Goal: Task Accomplishment & Management: Complete application form

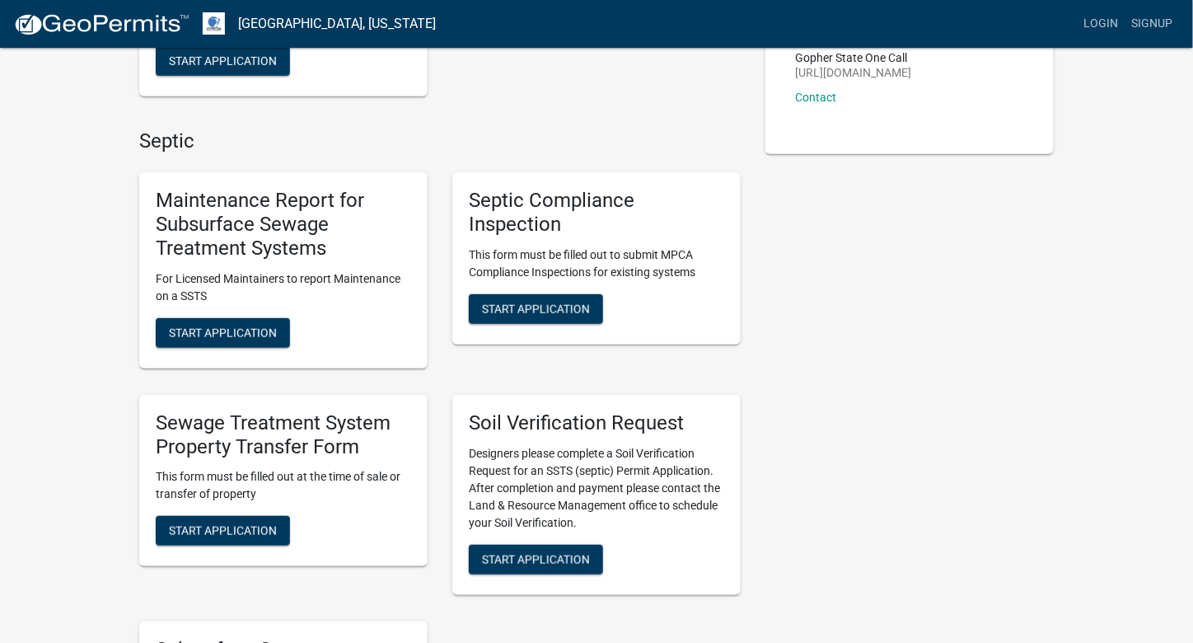
scroll to position [330, 0]
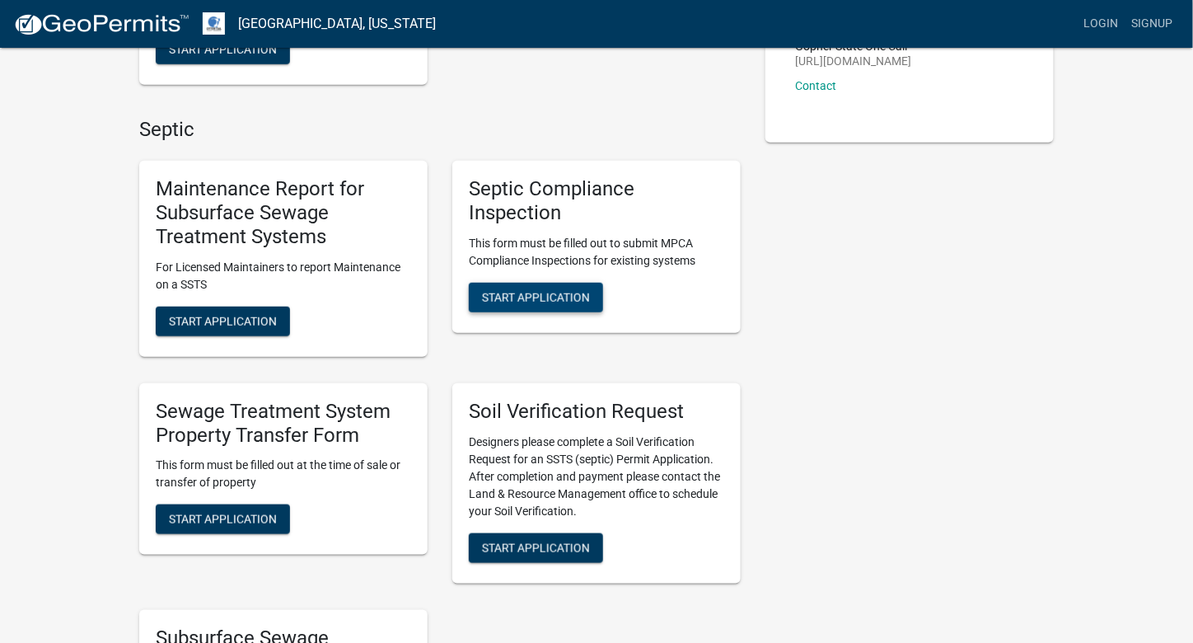
click at [565, 298] on span "Start Application" at bounding box center [536, 296] width 108 height 13
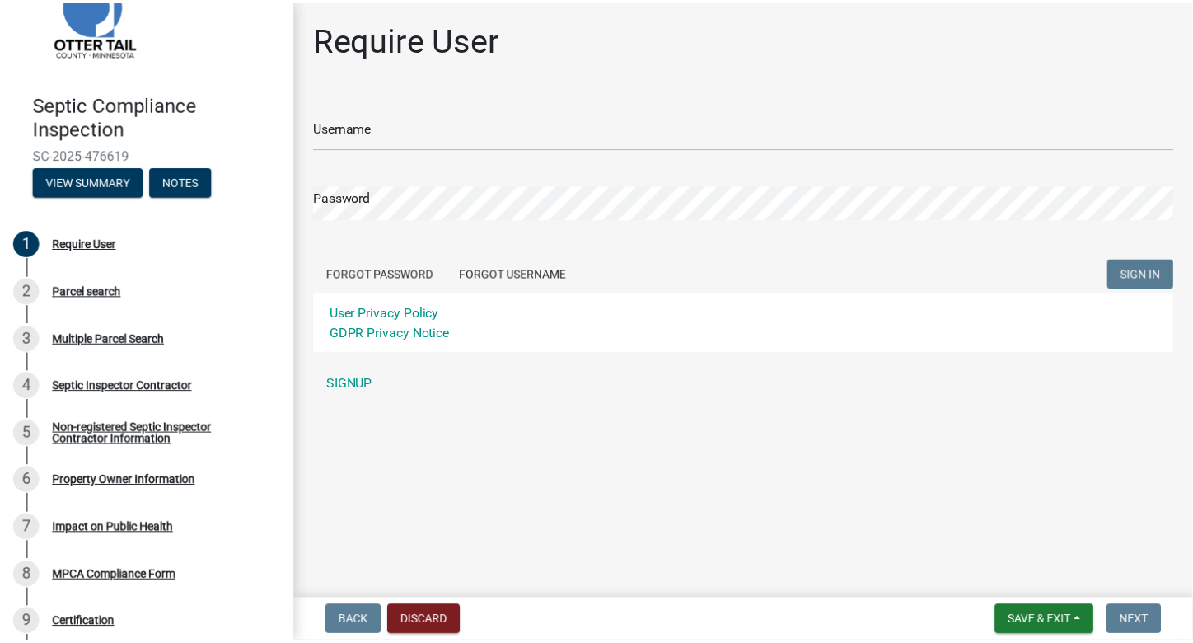
scroll to position [124, 0]
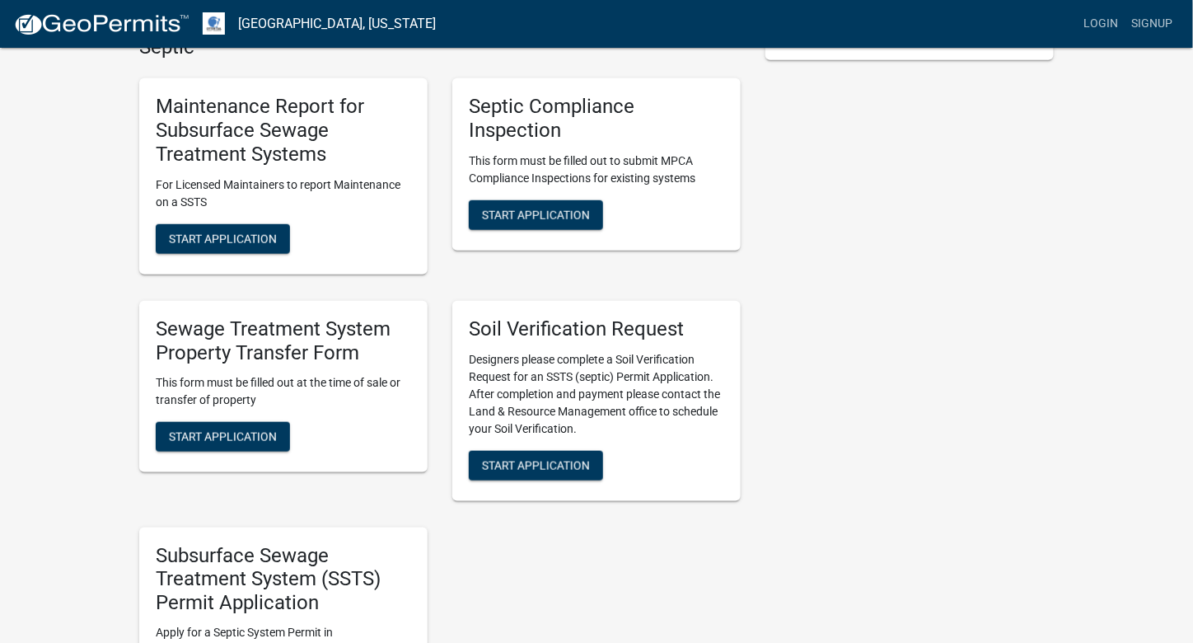
scroll to position [494, 0]
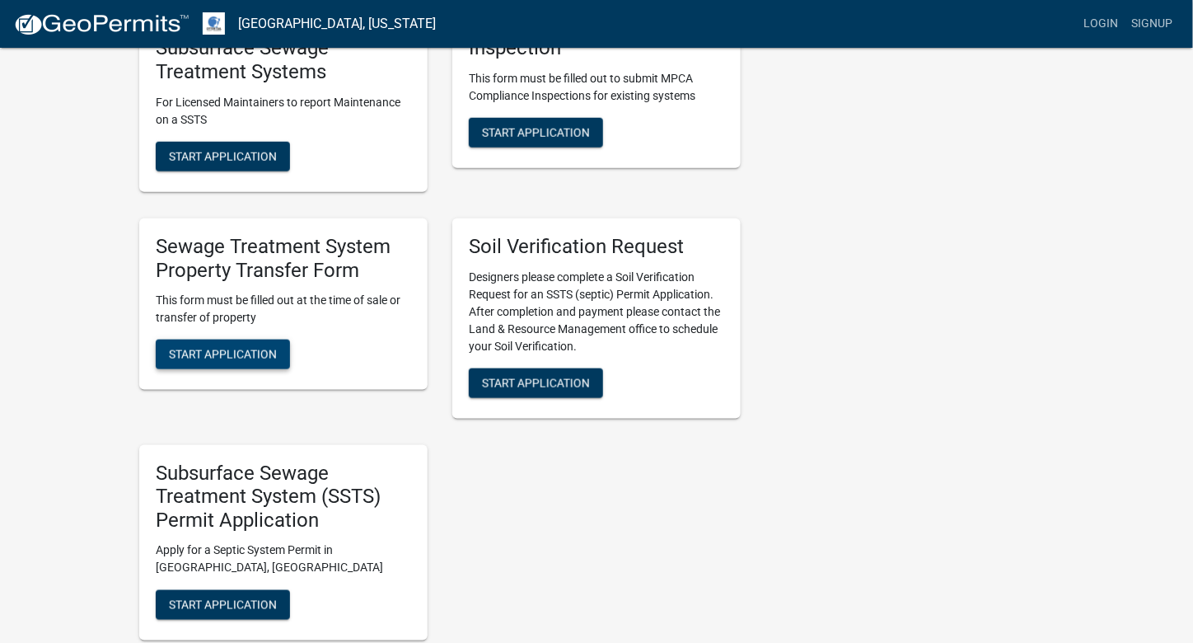
click at [204, 358] on span "Start Application" at bounding box center [223, 354] width 108 height 13
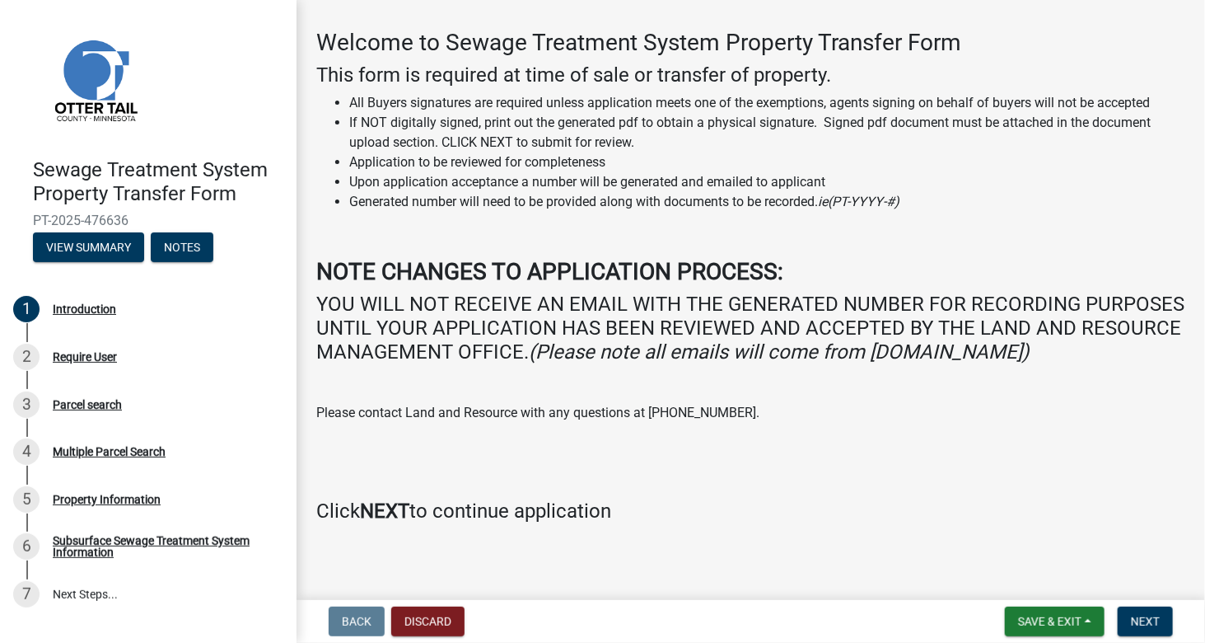
scroll to position [94, 0]
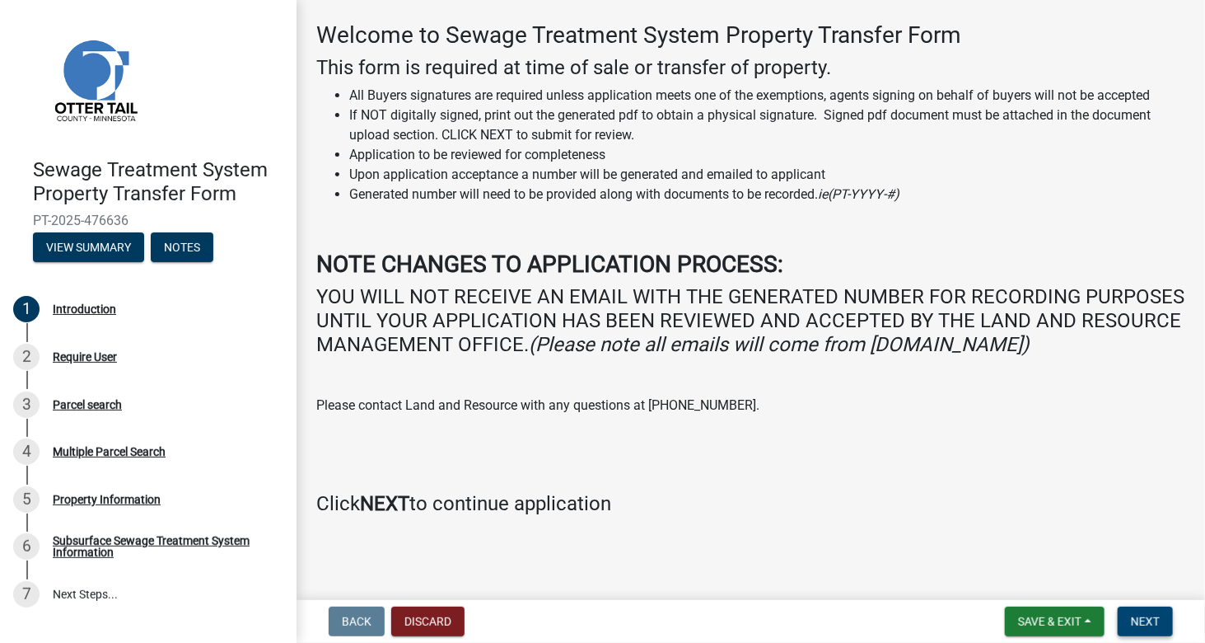
click at [1149, 612] on button "Next" at bounding box center [1145, 621] width 55 height 30
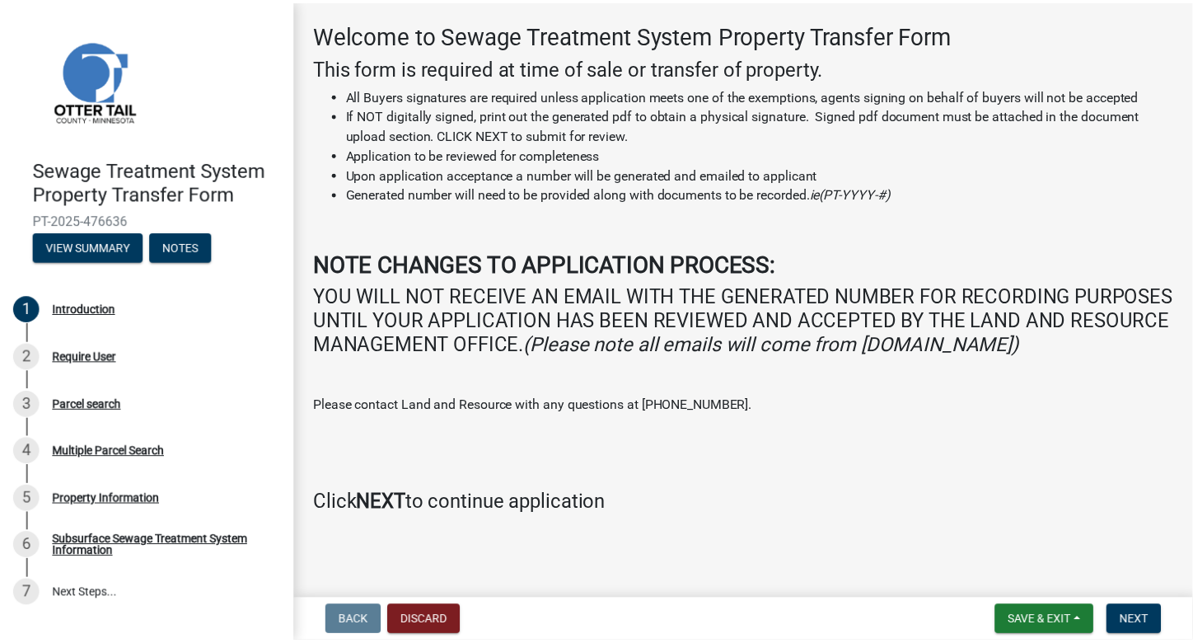
scroll to position [0, 0]
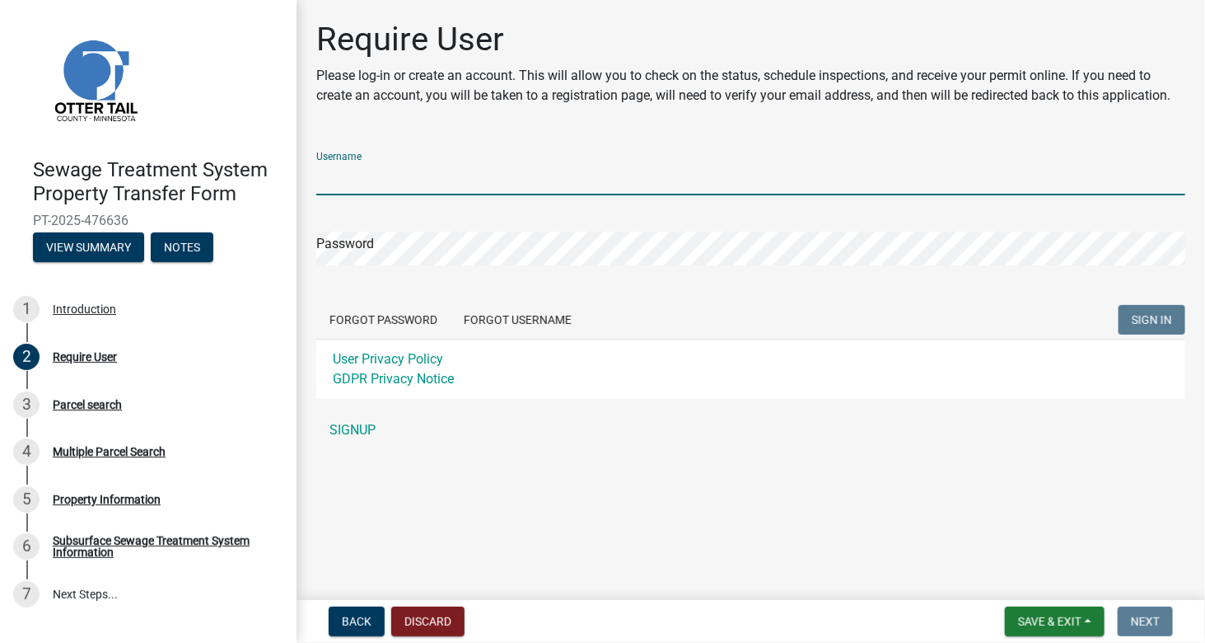
click at [478, 172] on input "Username" at bounding box center [750, 178] width 869 height 34
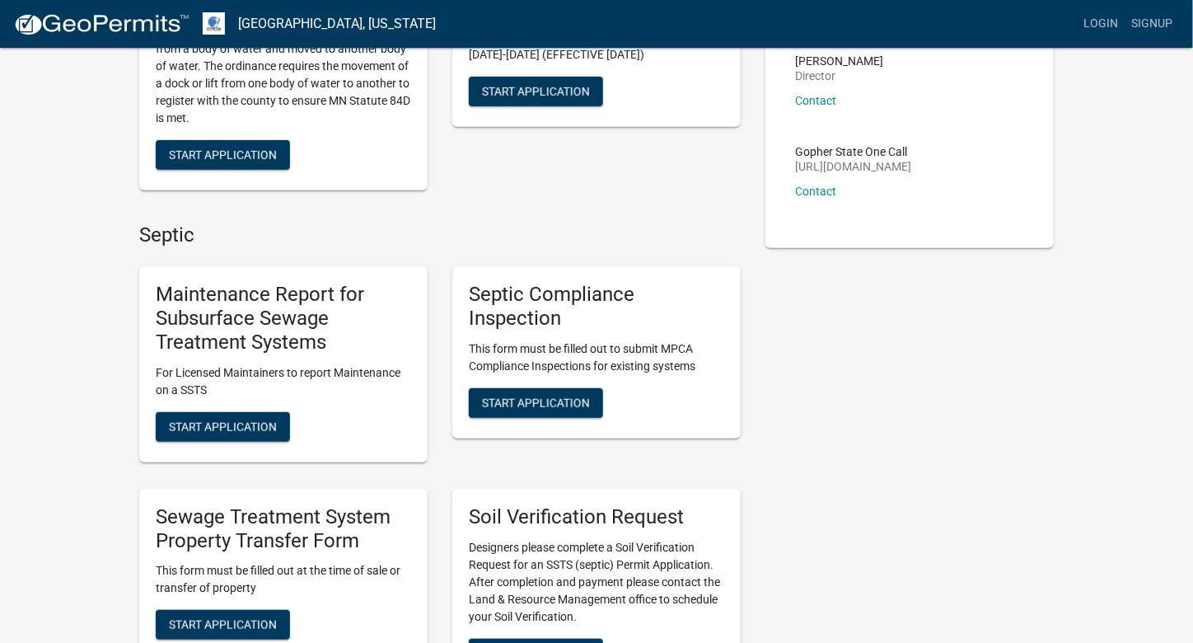
scroll to position [247, 0]
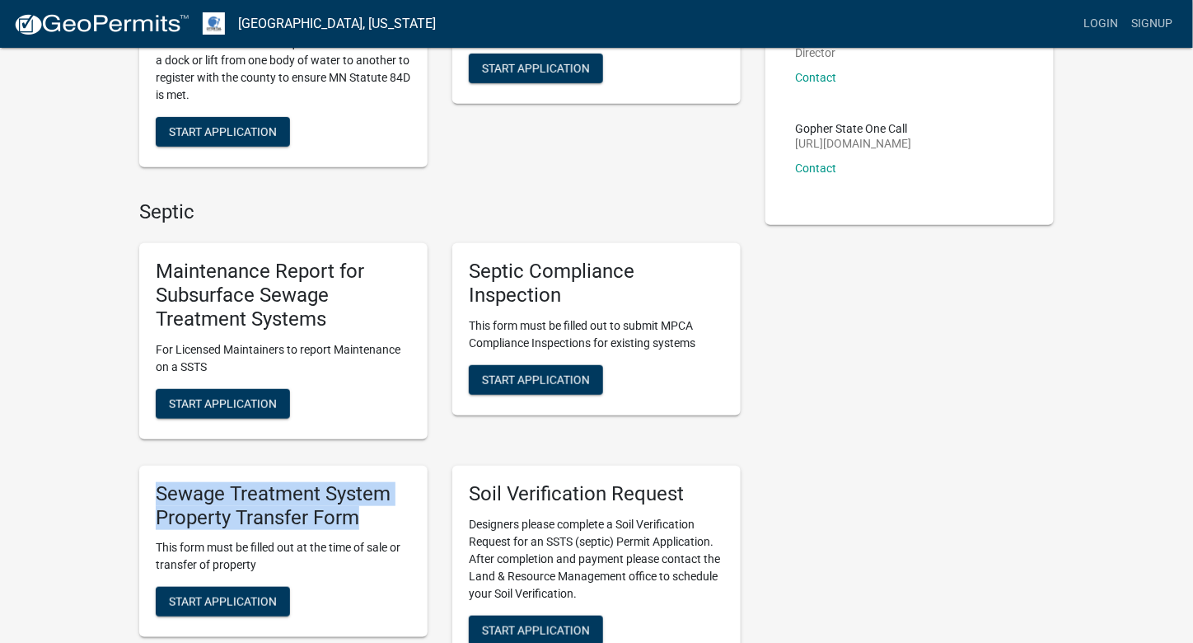
drag, startPoint x: 369, startPoint y: 519, endPoint x: 153, endPoint y: 498, distance: 216.9
click at [153, 498] on div "Sewage Treatment System Property Transfer Form This form must be filled out at …" at bounding box center [283, 551] width 288 height 172
copy h5 "Sewage Treatment System Property Transfer Form"
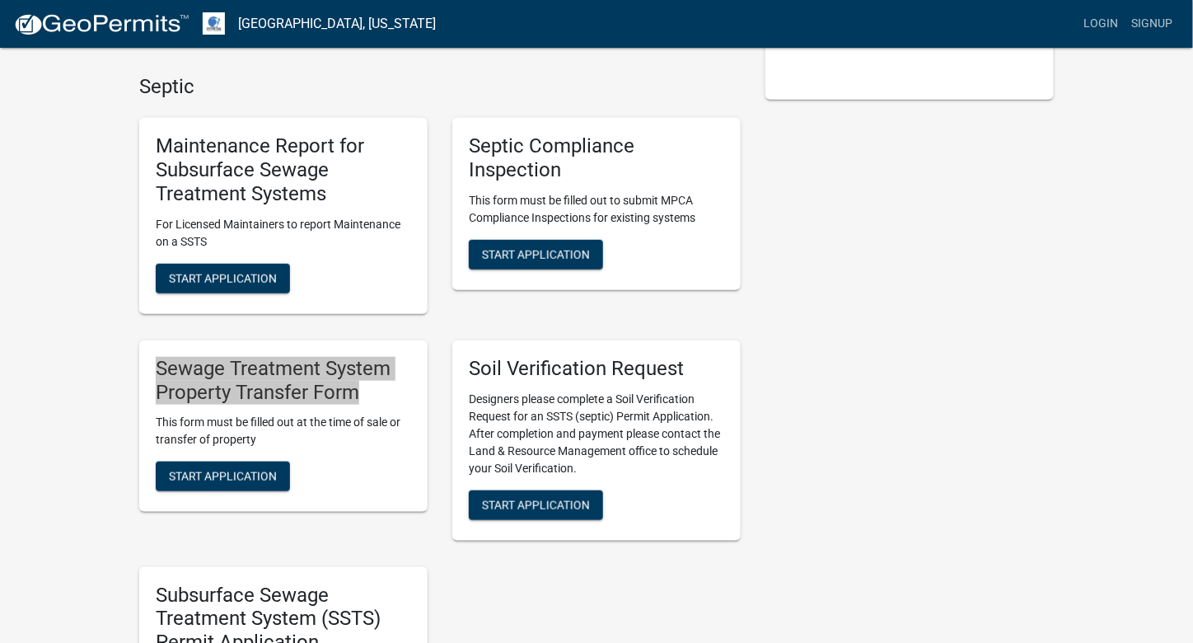
scroll to position [494, 0]
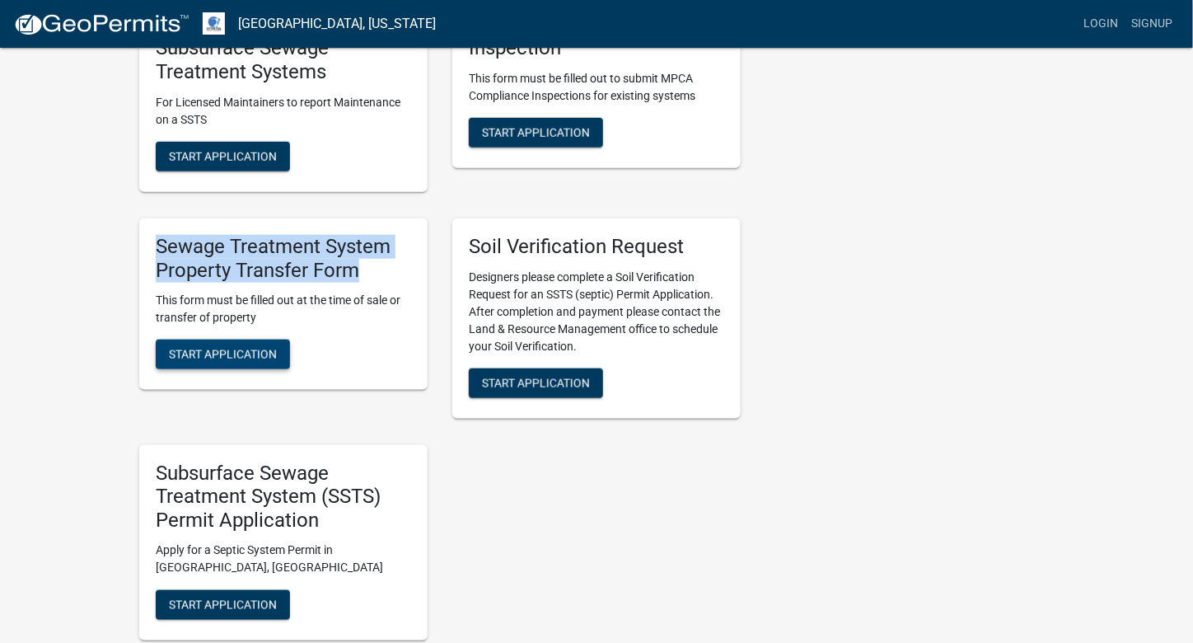
click at [228, 358] on span "Start Application" at bounding box center [223, 354] width 108 height 13
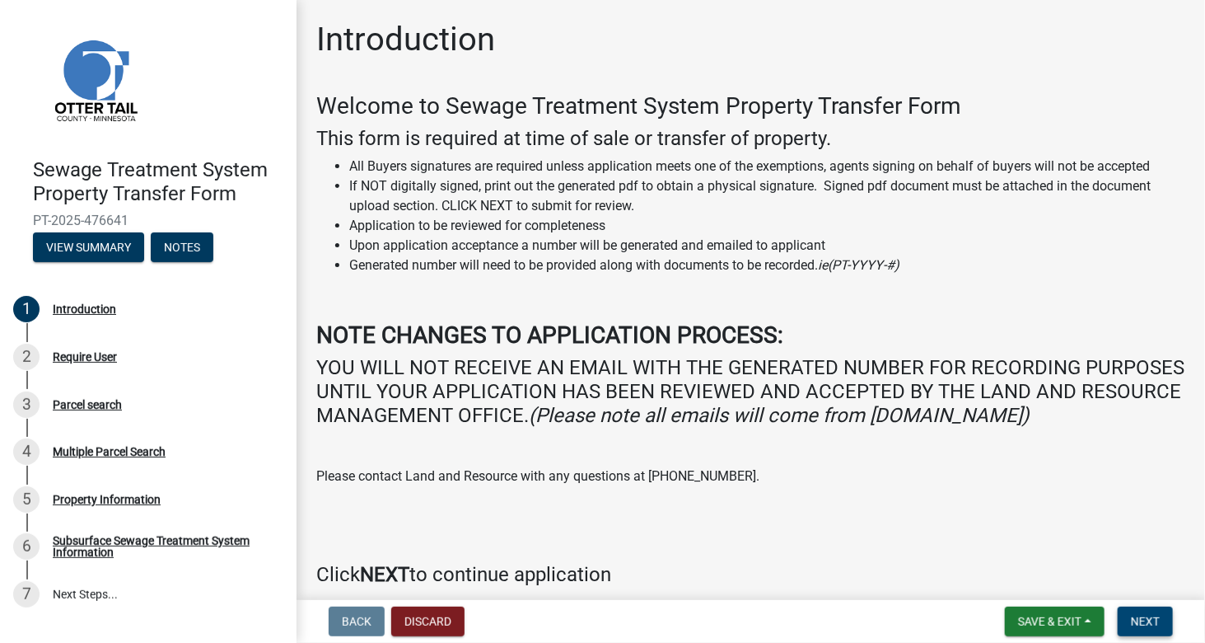
click at [1138, 620] on span "Next" at bounding box center [1145, 621] width 29 height 13
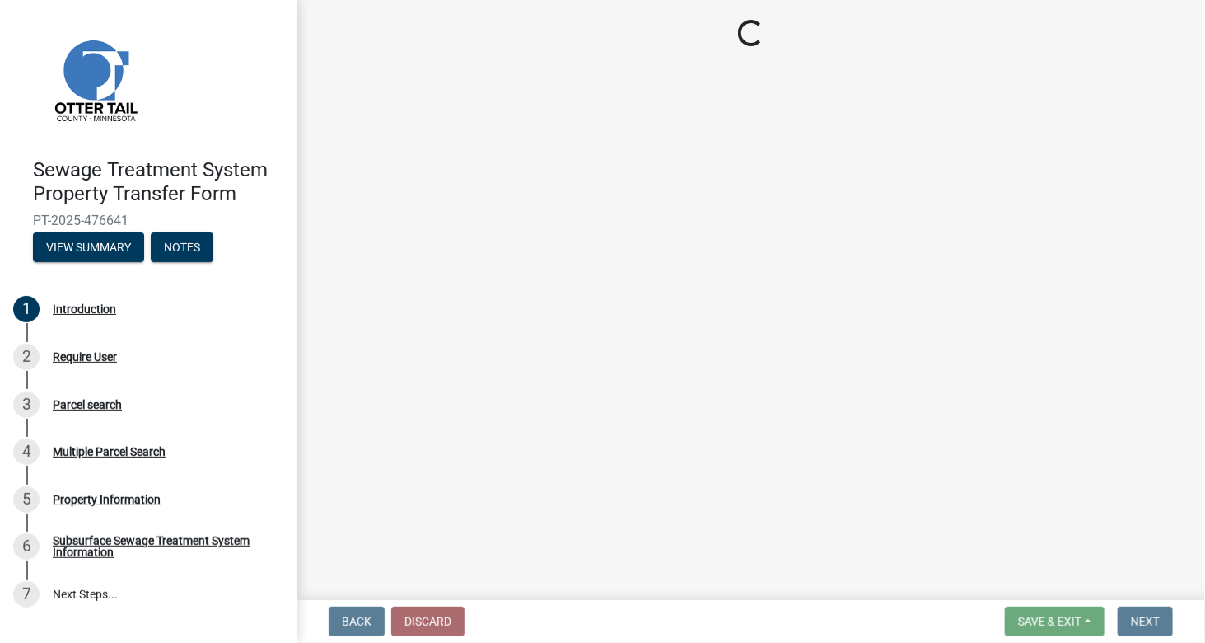
click at [620, 450] on main "Loading..." at bounding box center [751, 296] width 909 height 593
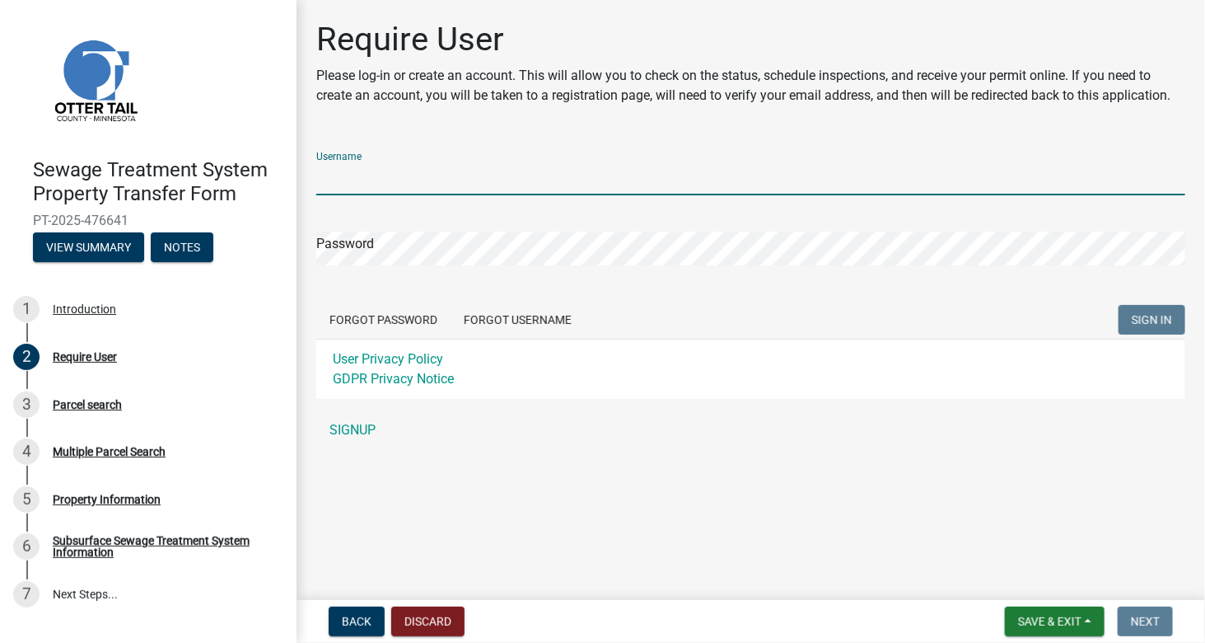
click at [434, 170] on input "Username" at bounding box center [750, 178] width 869 height 34
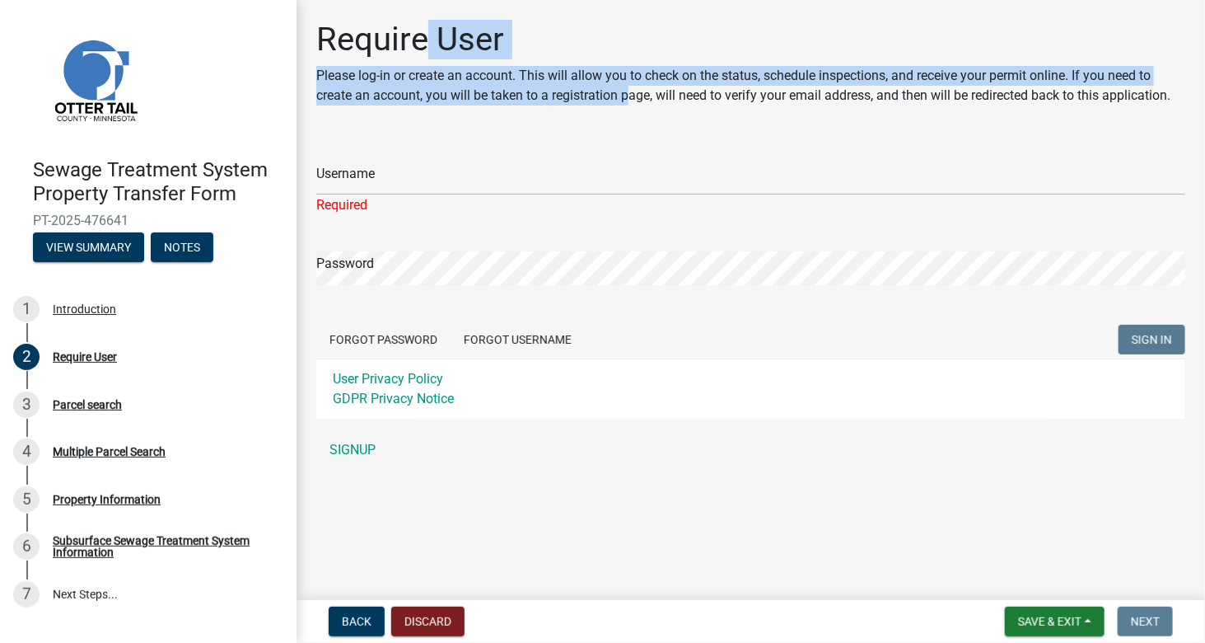
drag, startPoint x: 548, startPoint y: 85, endPoint x: 425, endPoint y: 55, distance: 126.3
click at [425, 55] on div "Require User Please log-in or create an account. This will allow you to check o…" at bounding box center [750, 69] width 869 height 99
click at [717, 77] on p "Please log-in or create an account. This will allow you to check on the status,…" at bounding box center [750, 86] width 869 height 40
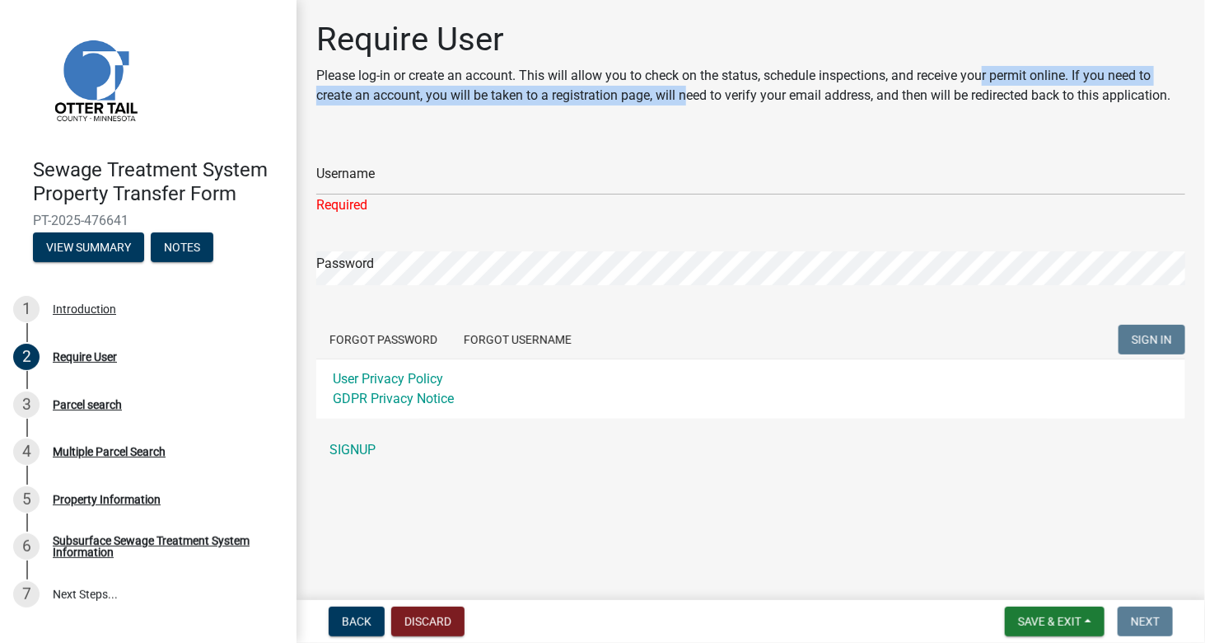
drag, startPoint x: 986, startPoint y: 84, endPoint x: 685, endPoint y: 95, distance: 300.9
click at [685, 95] on p "Please log-in or create an account. This will allow you to check on the status,…" at bounding box center [750, 86] width 869 height 40
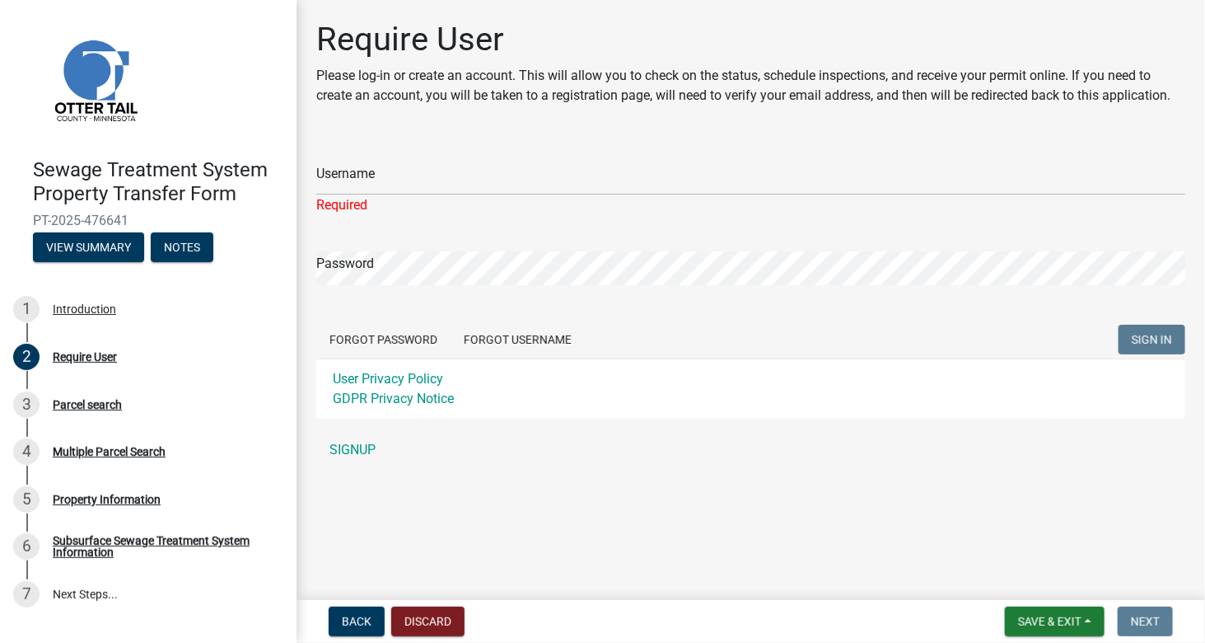
drag, startPoint x: 876, startPoint y: 82, endPoint x: 1047, endPoint y: 110, distance: 173.6
click at [877, 82] on p "Please log-in or create an account. This will allow you to check on the status,…" at bounding box center [750, 86] width 869 height 40
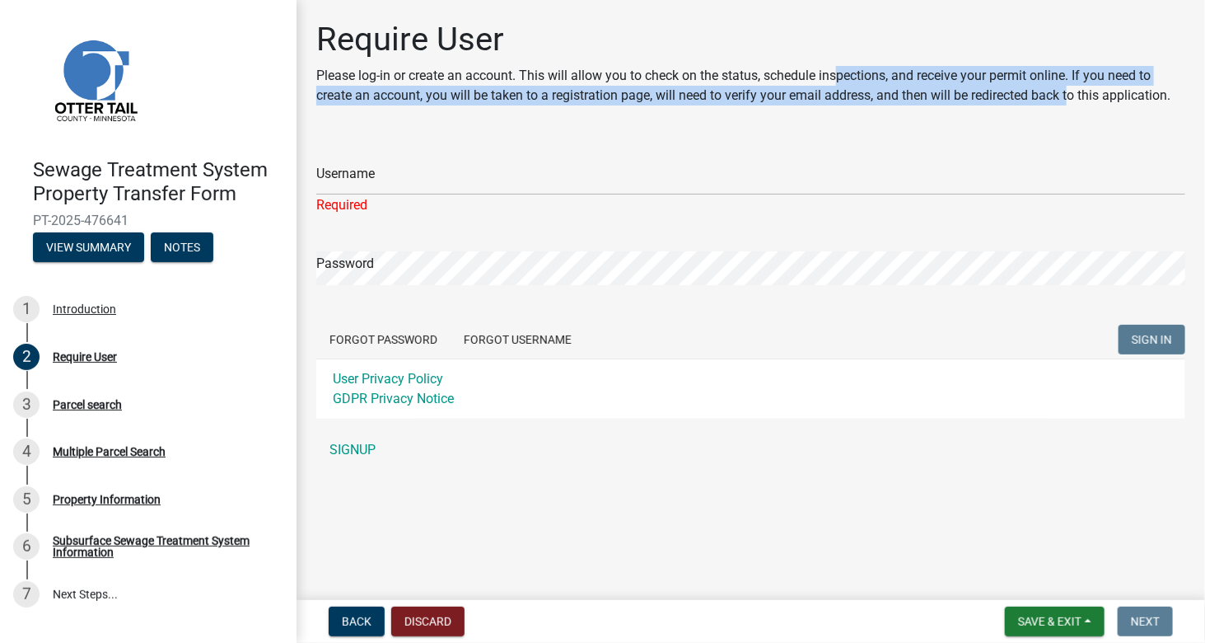
drag, startPoint x: 1049, startPoint y: 88, endPoint x: 834, endPoint y: 78, distance: 215.2
click at [835, 80] on p "Please log-in or create an account. This will allow you to check on the status,…" at bounding box center [750, 86] width 869 height 40
click at [834, 72] on p "Please log-in or create an account. This will allow you to check on the status,…" at bounding box center [750, 86] width 869 height 40
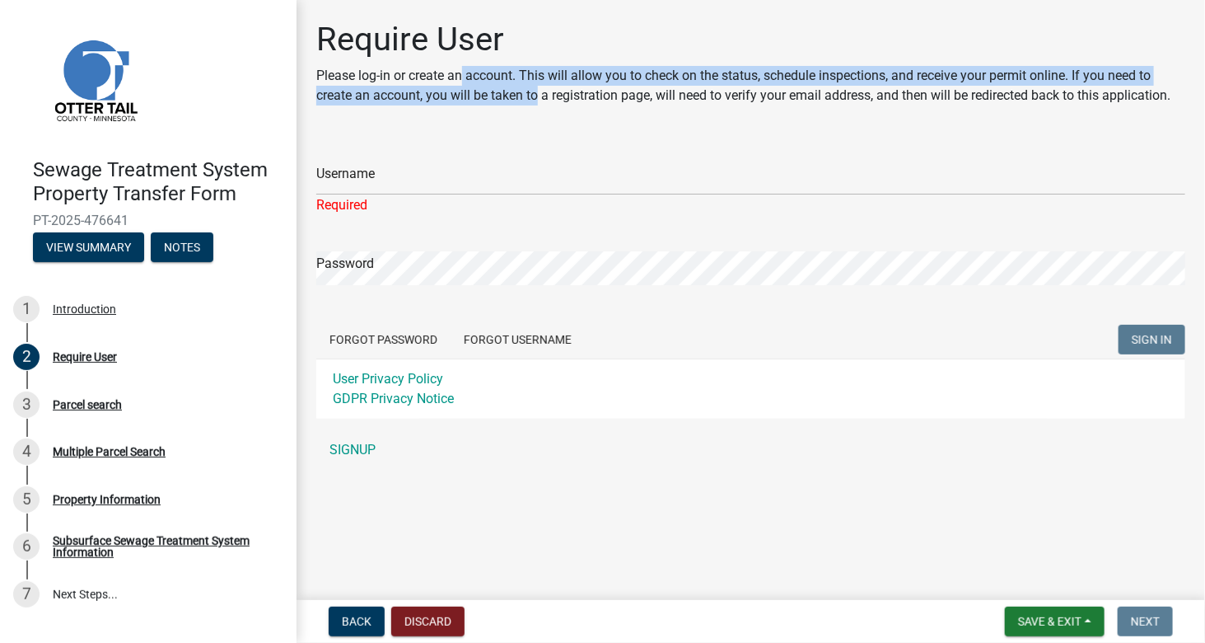
drag, startPoint x: 535, startPoint y: 107, endPoint x: 461, endPoint y: 79, distance: 79.3
click at [461, 79] on div "Require User Please log-in or create an account. This will allow you to check o…" at bounding box center [750, 69] width 869 height 99
click at [461, 79] on p "Please log-in or create an account. This will allow you to check on the status,…" at bounding box center [750, 86] width 869 height 40
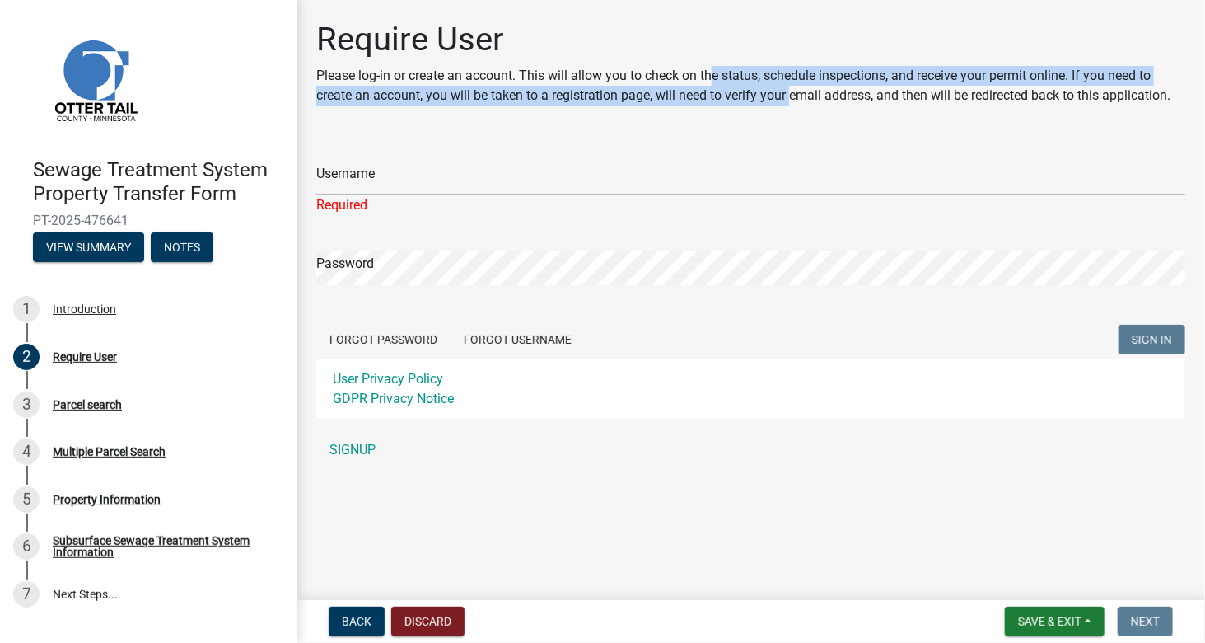
drag, startPoint x: 747, startPoint y: 89, endPoint x: 664, endPoint y: 75, distance: 84.4
click at [664, 75] on p "Please log-in or create an account. This will allow you to check on the status,…" at bounding box center [750, 86] width 869 height 40
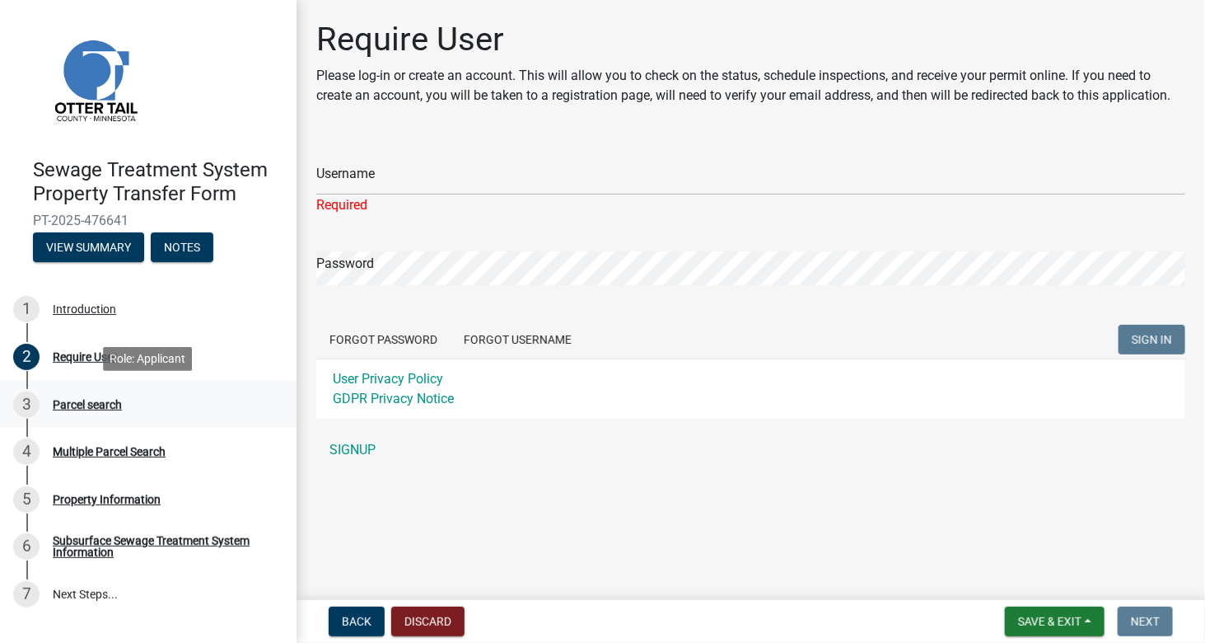
click at [110, 409] on div "Parcel search" at bounding box center [87, 405] width 69 height 12
click at [338, 446] on link "SIGNUP" at bounding box center [750, 449] width 869 height 33
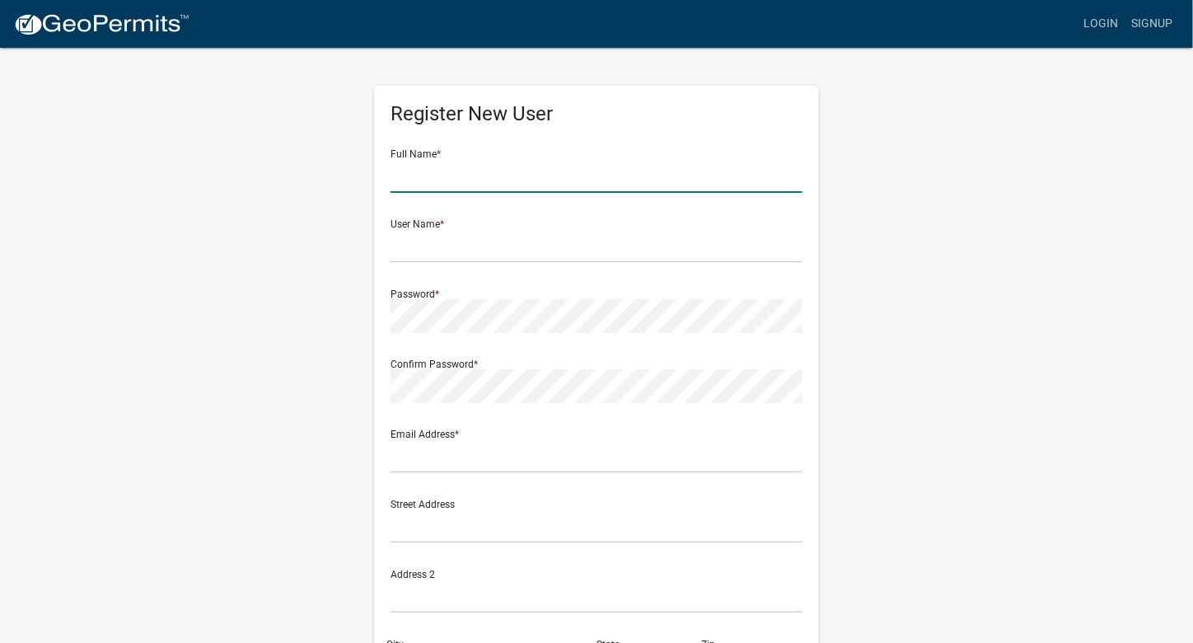
click at [418, 174] on input "text" at bounding box center [596, 176] width 412 height 34
type input "[PERSON_NAME]"
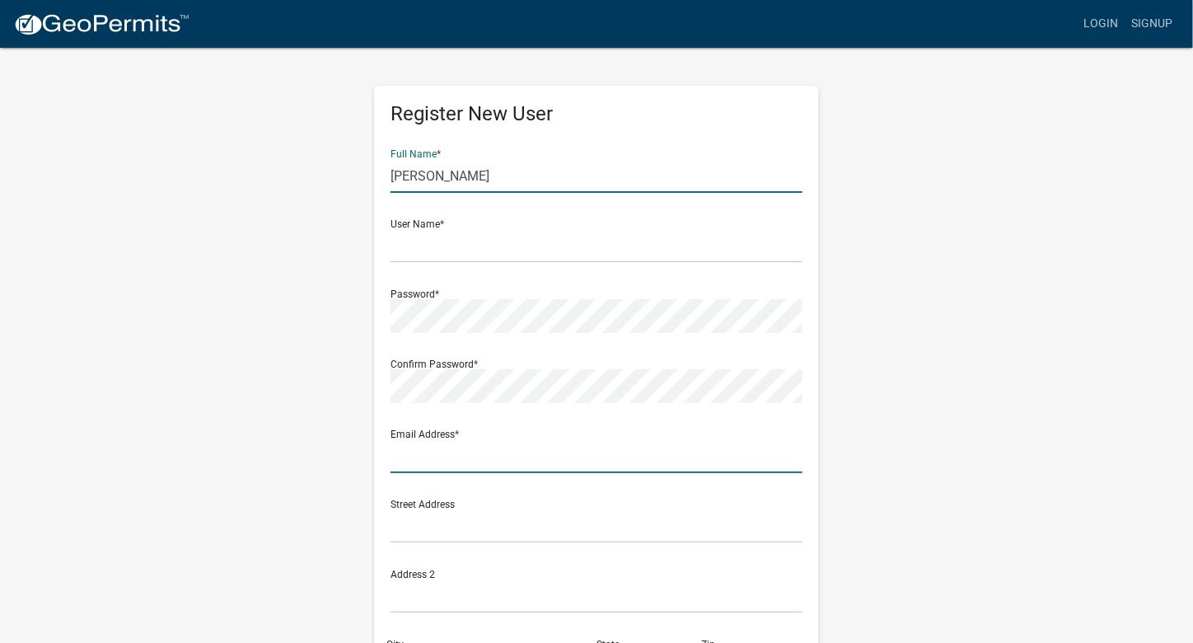
type input "[EMAIL_ADDRESS][DOMAIN_NAME]"
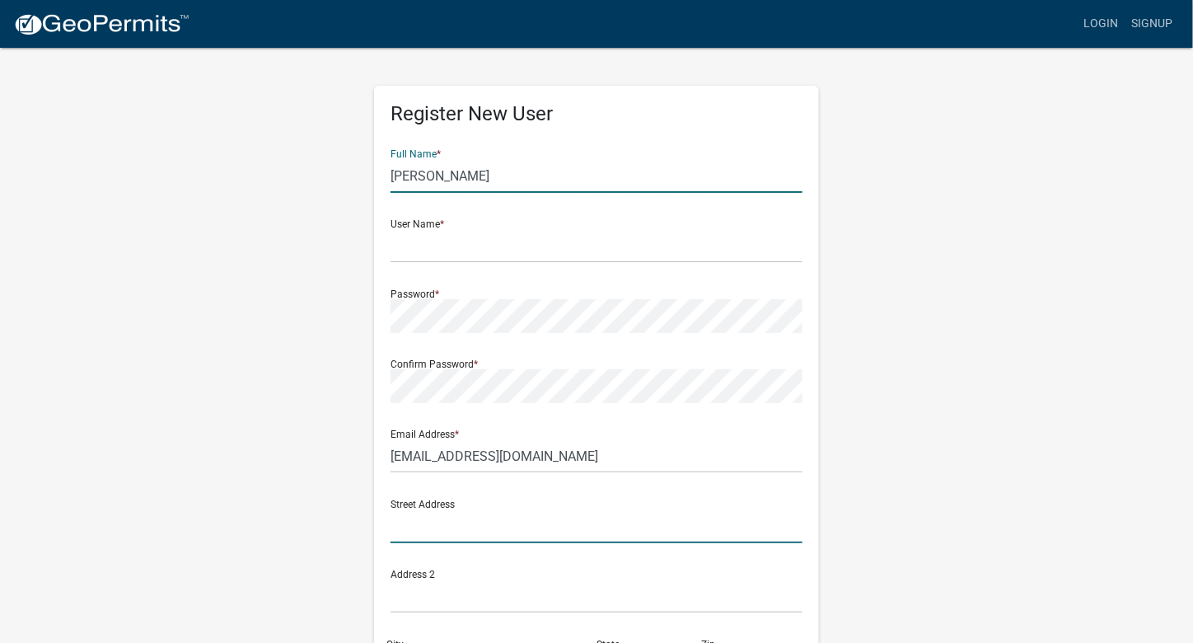
type input "[STREET_ADDRESS][PERSON_NAME]"
type input "[PERSON_NAME]"
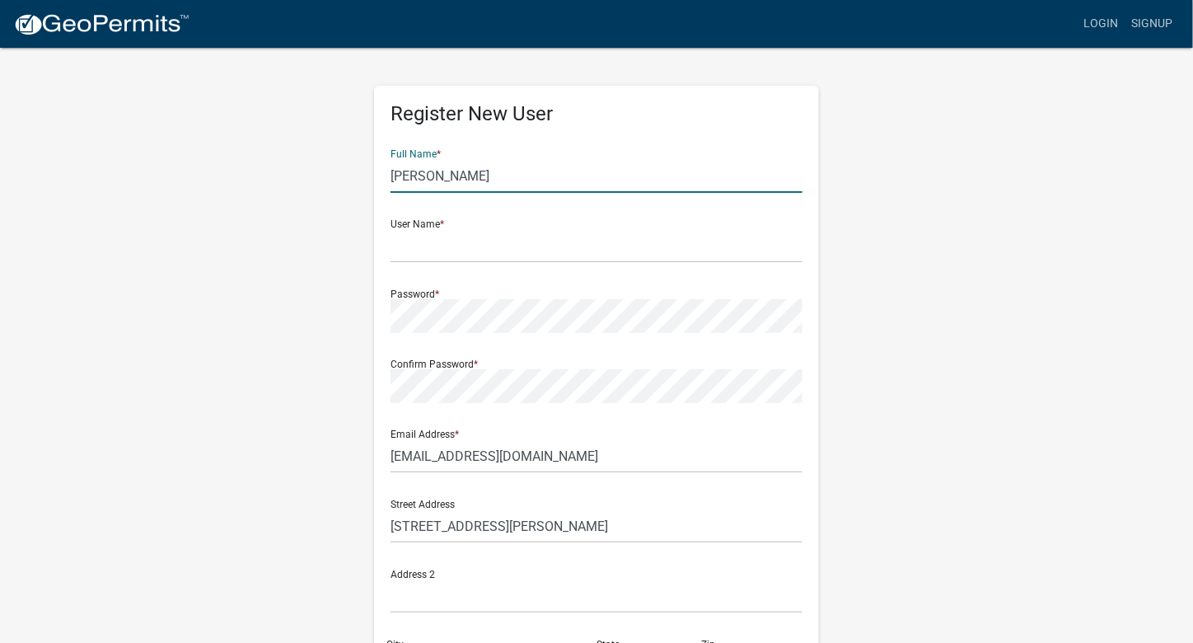
type input "MI"
type input "48226"
type input "3133380211"
click at [465, 239] on input "text" at bounding box center [596, 246] width 412 height 34
click at [473, 180] on input "[PERSON_NAME]" at bounding box center [596, 176] width 412 height 34
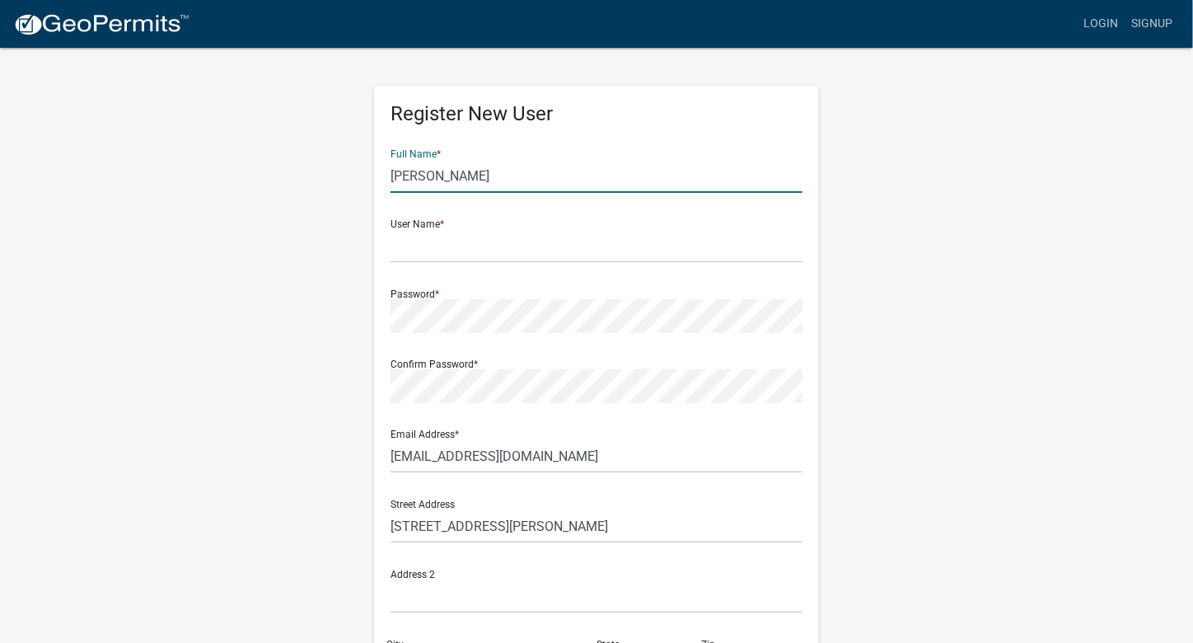
click at [578, 181] on input "[PERSON_NAME]" at bounding box center [596, 176] width 412 height 34
